Goal: Task Accomplishment & Management: Manage account settings

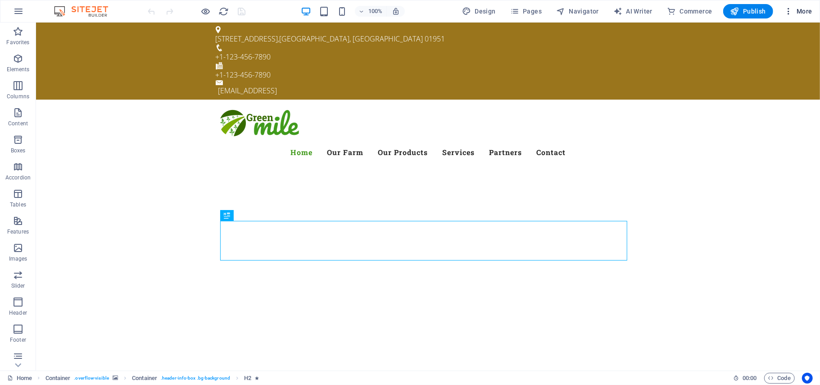
click at [798, 10] on span "More" at bounding box center [798, 11] width 28 height 9
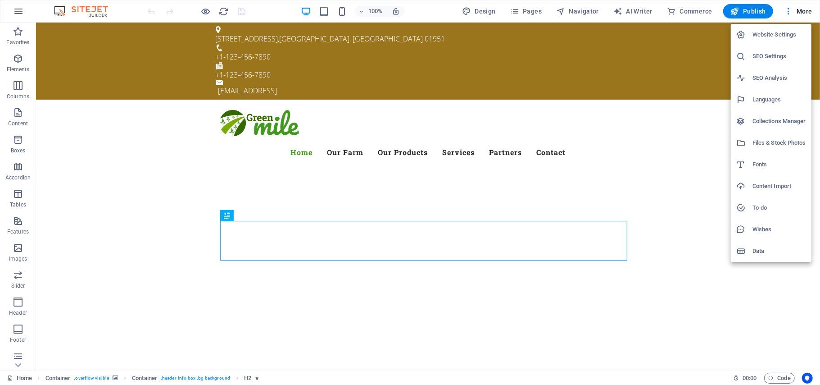
click at [710, 50] on div at bounding box center [410, 192] width 820 height 385
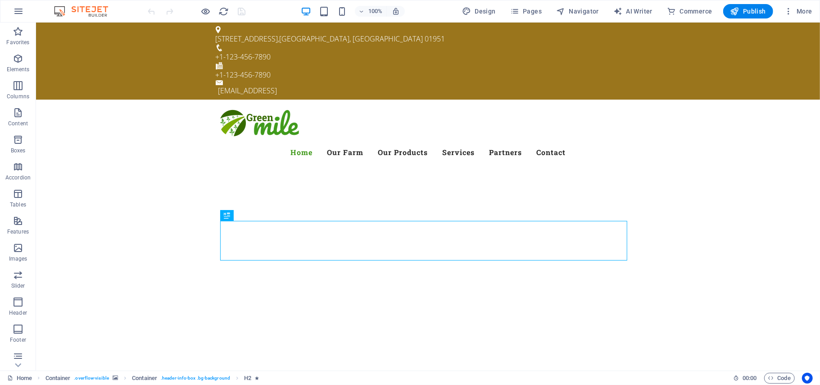
click at [98, 13] on img at bounding box center [86, 11] width 68 height 11
click at [23, 9] on icon "button" at bounding box center [18, 11] width 11 height 11
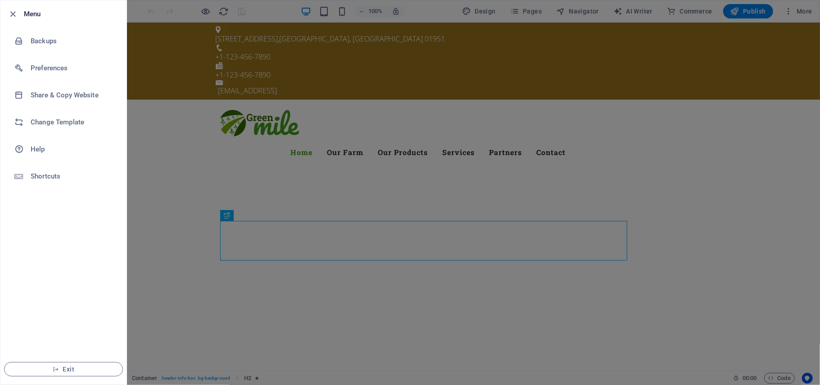
click at [250, 257] on div at bounding box center [410, 192] width 820 height 385
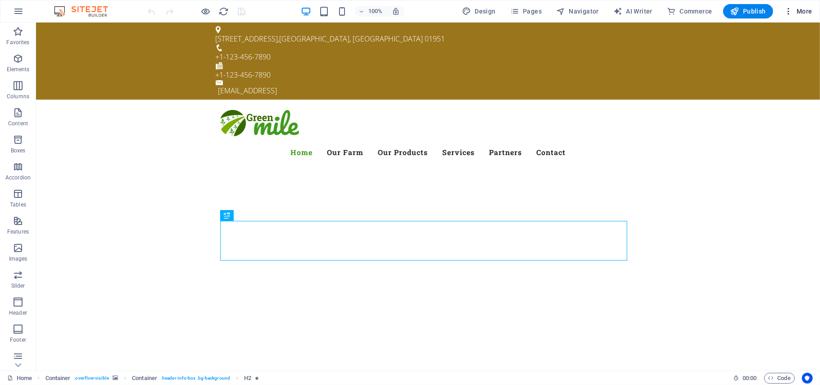
click at [789, 9] on icon "button" at bounding box center [788, 11] width 9 height 9
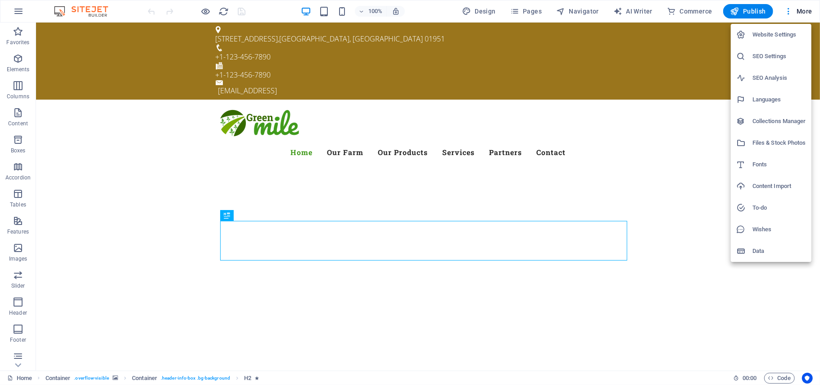
click at [665, 106] on div at bounding box center [410, 192] width 820 height 385
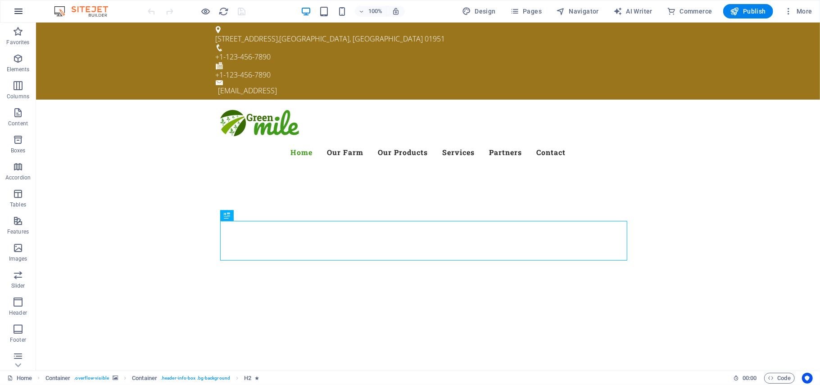
click at [20, 13] on icon "button" at bounding box center [18, 11] width 11 height 11
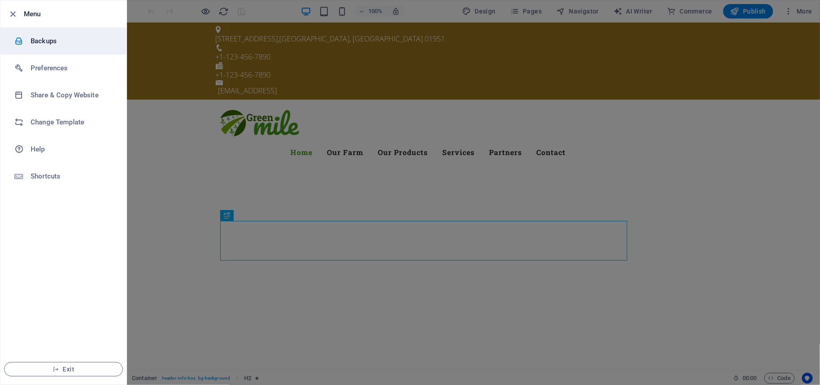
click at [53, 50] on li "Backups" at bounding box center [63, 40] width 126 height 27
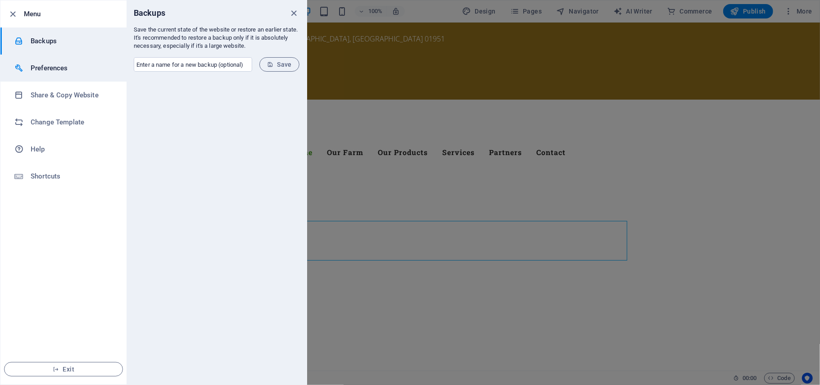
click at [51, 63] on h6 "Preferences" at bounding box center [72, 68] width 83 height 11
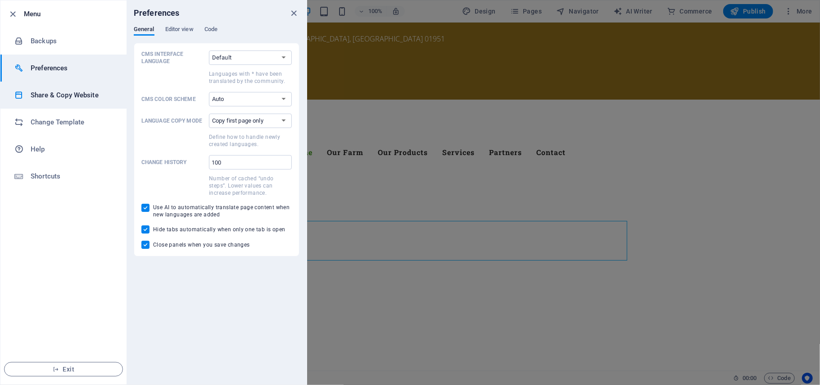
click at [48, 87] on li "Share & Copy Website" at bounding box center [63, 95] width 126 height 27
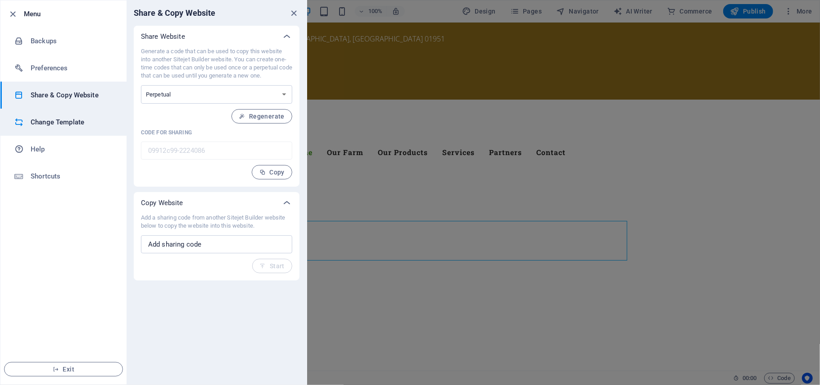
click at [45, 118] on h6 "Change Template" at bounding box center [72, 122] width 83 height 11
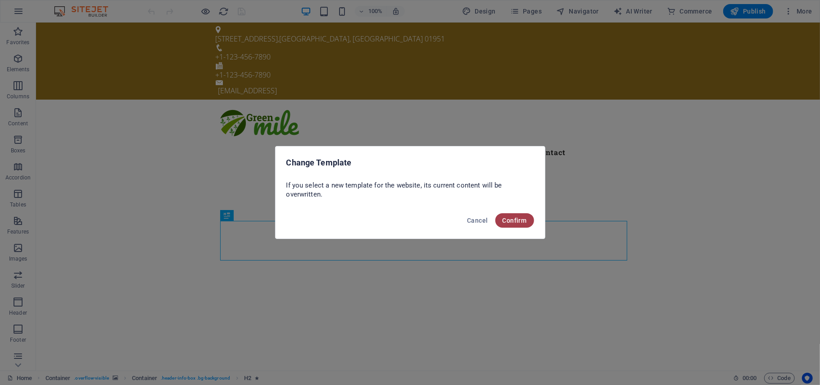
click at [514, 218] on span "Confirm" at bounding box center [515, 220] width 24 height 7
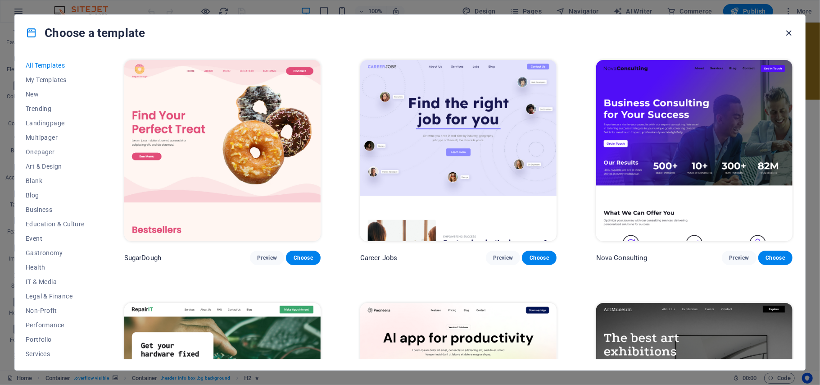
click at [788, 31] on icon "button" at bounding box center [789, 33] width 10 height 10
